Goal: Navigation & Orientation: Find specific page/section

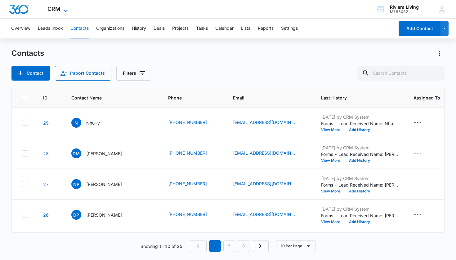
click at [58, 11] on span "CRM" at bounding box center [53, 9] width 13 height 7
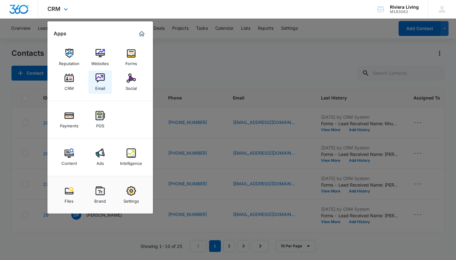
click at [105, 84] on link "Email" at bounding box center [100, 82] width 24 height 24
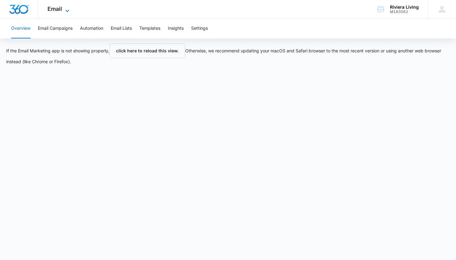
click at [56, 7] on span "Email" at bounding box center [54, 9] width 15 height 7
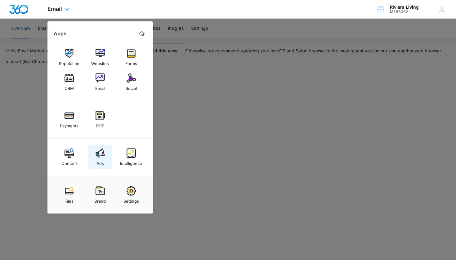
click at [102, 157] on img at bounding box center [99, 152] width 9 height 9
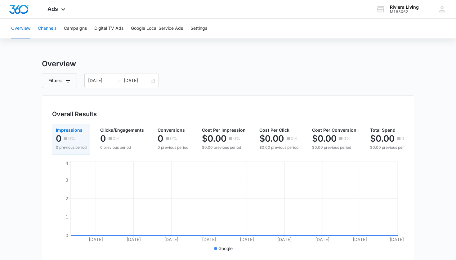
click at [51, 29] on button "Channels" at bounding box center [47, 29] width 19 height 20
click at [82, 26] on button "Campaigns" at bounding box center [75, 29] width 23 height 20
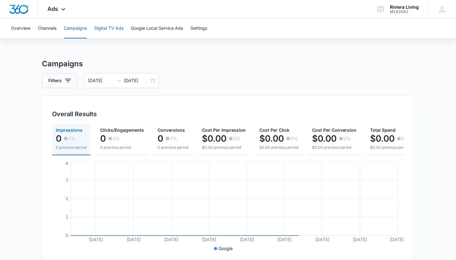
click at [113, 30] on button "Digital TV Ads" at bounding box center [108, 29] width 29 height 20
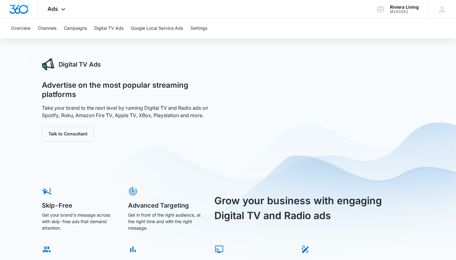
click at [146, 29] on button "Google Local Service Ads" at bounding box center [157, 29] width 52 height 20
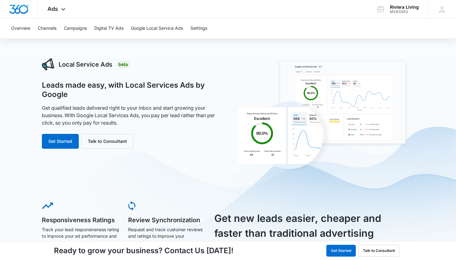
click at [201, 29] on button "Settings" at bounding box center [198, 29] width 17 height 20
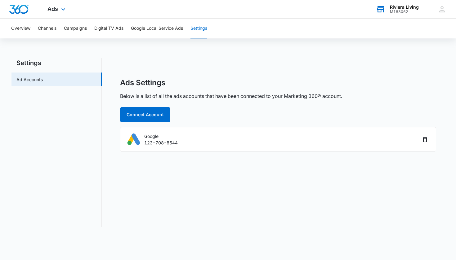
click at [395, 12] on div "M183062" at bounding box center [404, 12] width 29 height 4
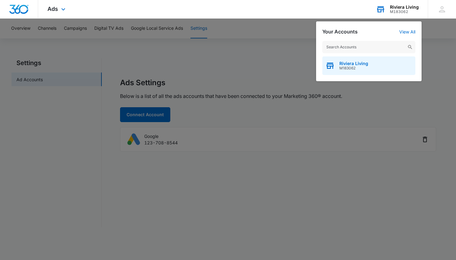
click at [379, 68] on div "Riviera Living M183062" at bounding box center [368, 65] width 93 height 19
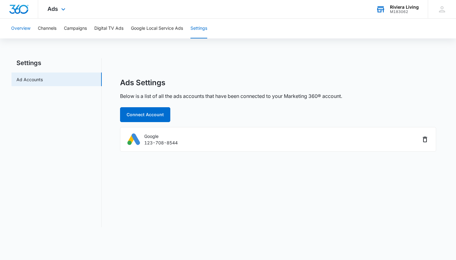
click at [28, 29] on button "Overview" at bounding box center [20, 29] width 19 height 20
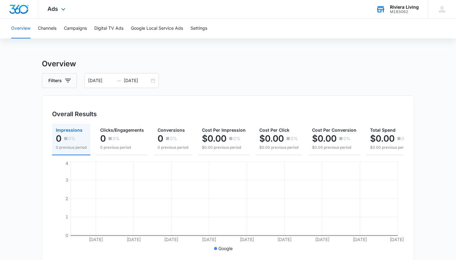
click at [55, 12] on div "Ads Apps Reputation Websites Forms CRM Email Social Payments POS Content Ads In…" at bounding box center [57, 9] width 38 height 18
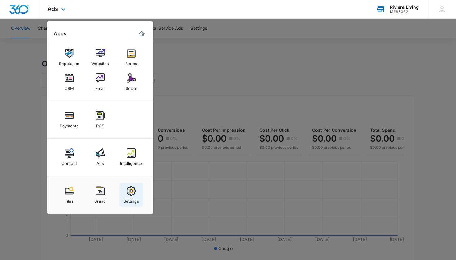
click at [135, 194] on img at bounding box center [130, 190] width 9 height 9
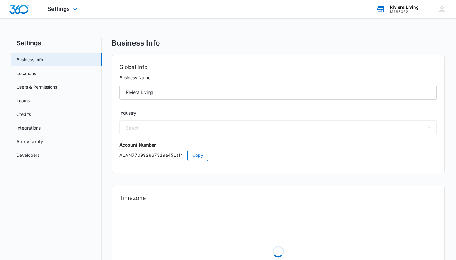
select select "US"
select select "America/Denver"
select select "52"
click at [31, 111] on link "Credits" at bounding box center [23, 114] width 15 height 7
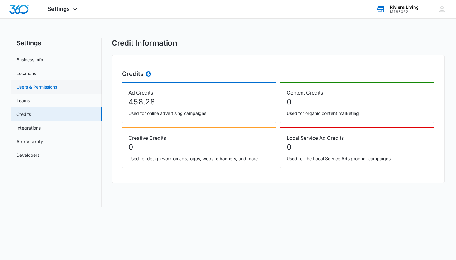
click at [42, 89] on link "Users & Permissions" at bounding box center [36, 87] width 41 height 7
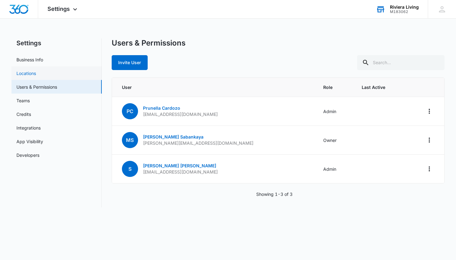
click at [36, 72] on link "Locations" at bounding box center [26, 73] width 20 height 7
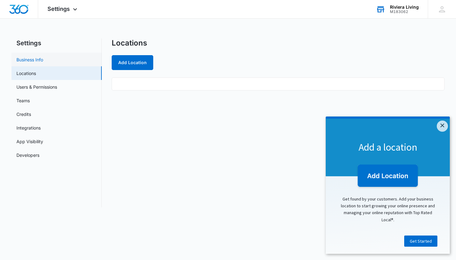
click at [38, 60] on link "Business Info" at bounding box center [29, 59] width 27 height 7
select select "52"
select select "US"
select select "America/Denver"
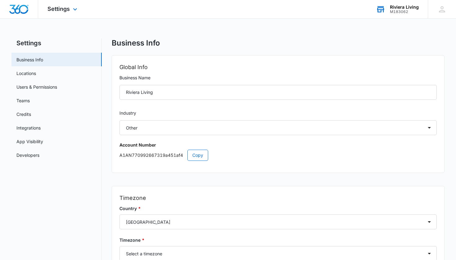
click at [70, 11] on div "Settings Apps Reputation Websites Forms CRM Email Social Payments POS Content A…" at bounding box center [63, 9] width 50 height 18
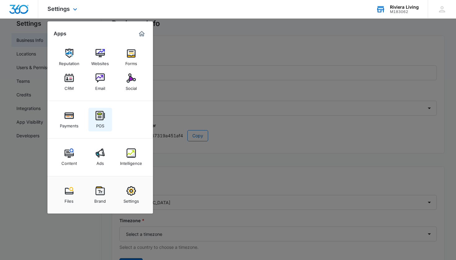
scroll to position [22, 0]
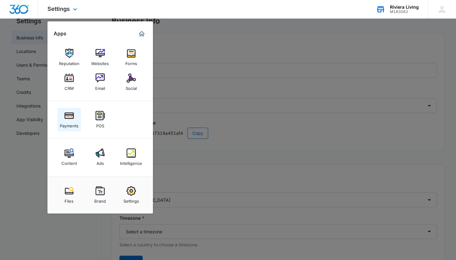
click at [69, 123] on div "Payments" at bounding box center [69, 124] width 19 height 8
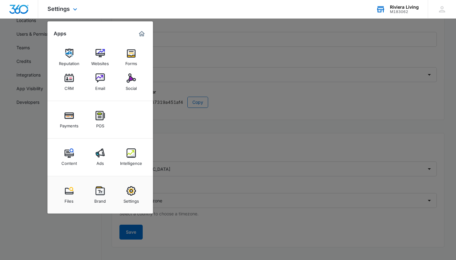
scroll to position [58, 0]
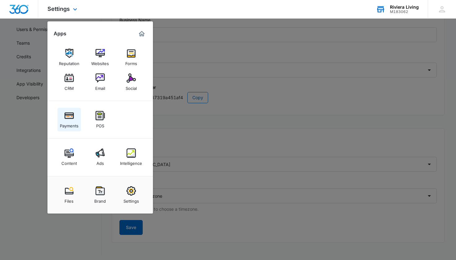
click at [70, 124] on div "Payments" at bounding box center [69, 124] width 19 height 8
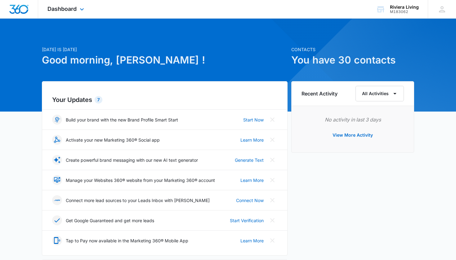
click at [77, 13] on div "Dashboard Apps Reputation Websites Forms CRM Email Social Payments POS Content …" at bounding box center [66, 9] width 57 height 18
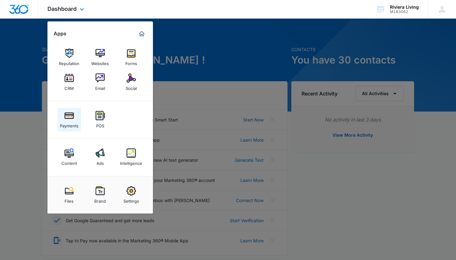
click at [70, 129] on link "Payments" at bounding box center [69, 120] width 24 height 24
click at [320, 192] on div at bounding box center [228, 130] width 456 height 260
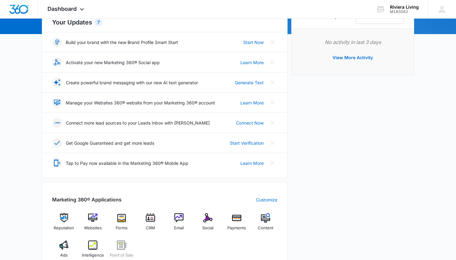
scroll to position [199, 0]
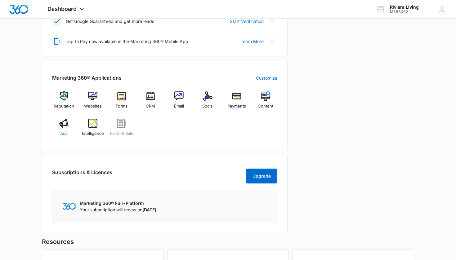
click at [62, 129] on div "Ads" at bounding box center [64, 130] width 24 height 22
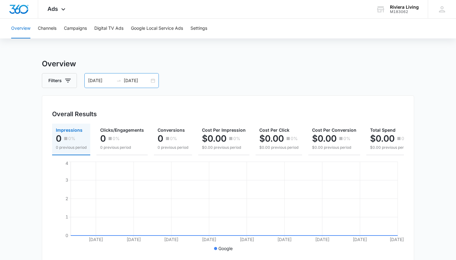
click at [129, 81] on input "06/30/2025" at bounding box center [137, 80] width 26 height 7
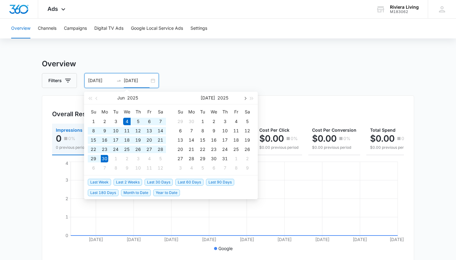
click at [244, 100] on button "button" at bounding box center [244, 98] width 7 height 12
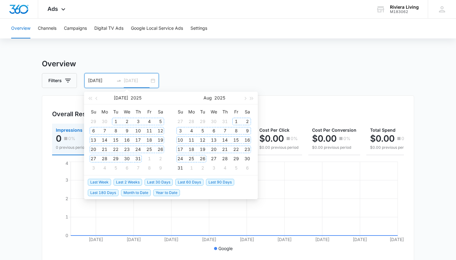
type input "06/30/2025"
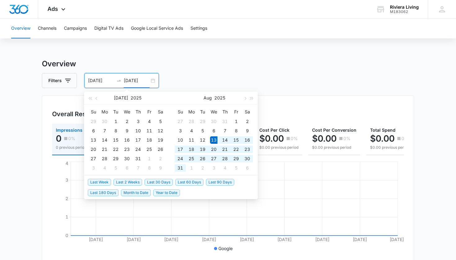
click at [165, 183] on span "Last 30 Days" at bounding box center [158, 182] width 28 height 7
type input "08/13/2025"
type input "09/12/2025"
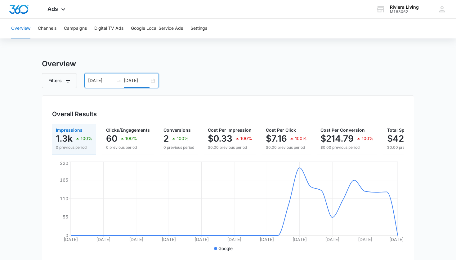
click at [152, 80] on div "08/13/2025 09/12/2025" at bounding box center [121, 80] width 74 height 15
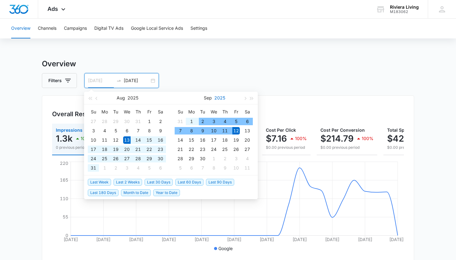
type input "08/13/2025"
click at [229, 80] on div "Filters 08/13/2025 09/12/2025" at bounding box center [228, 80] width 372 height 15
